Goal: Find specific page/section: Find specific page/section

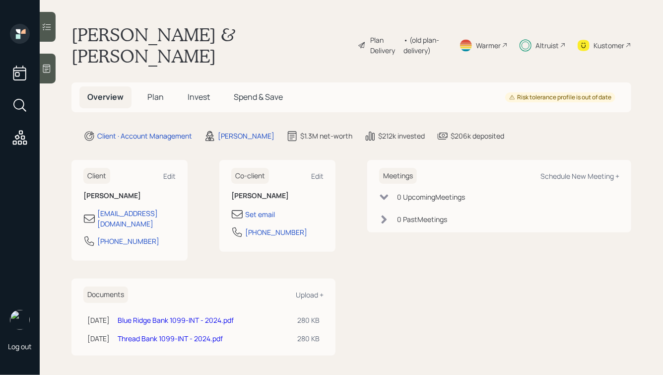
click at [195, 91] on span "Invest" at bounding box center [199, 96] width 22 height 11
